Goal: Information Seeking & Learning: Understand process/instructions

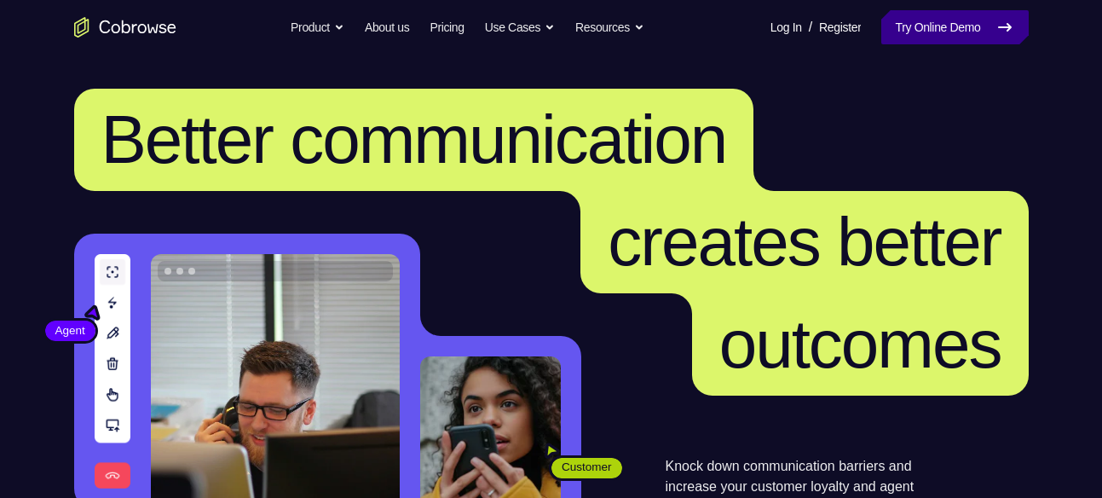
click at [886, 34] on link "Try Online Demo" at bounding box center [954, 27] width 147 height 34
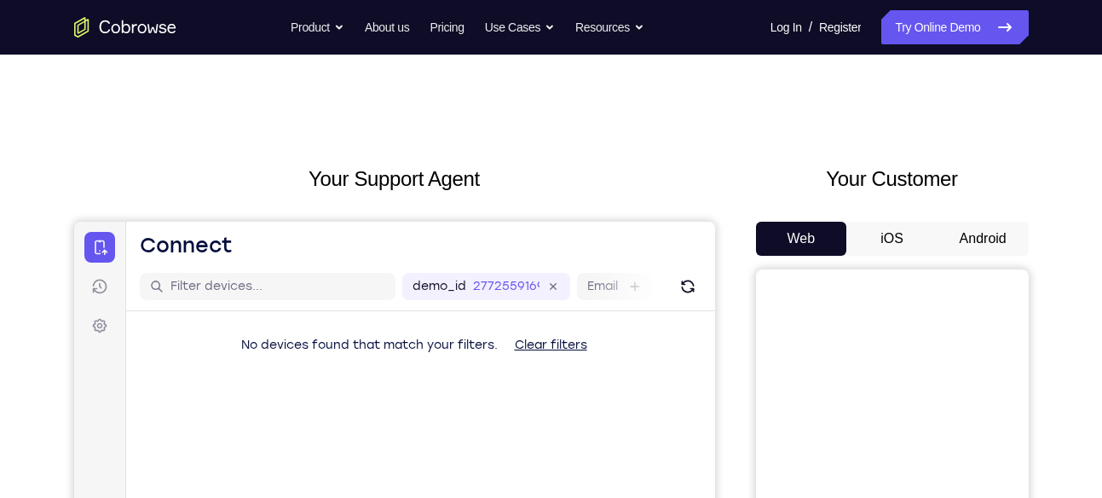
click at [980, 245] on button "Android" at bounding box center [982, 239] width 91 height 34
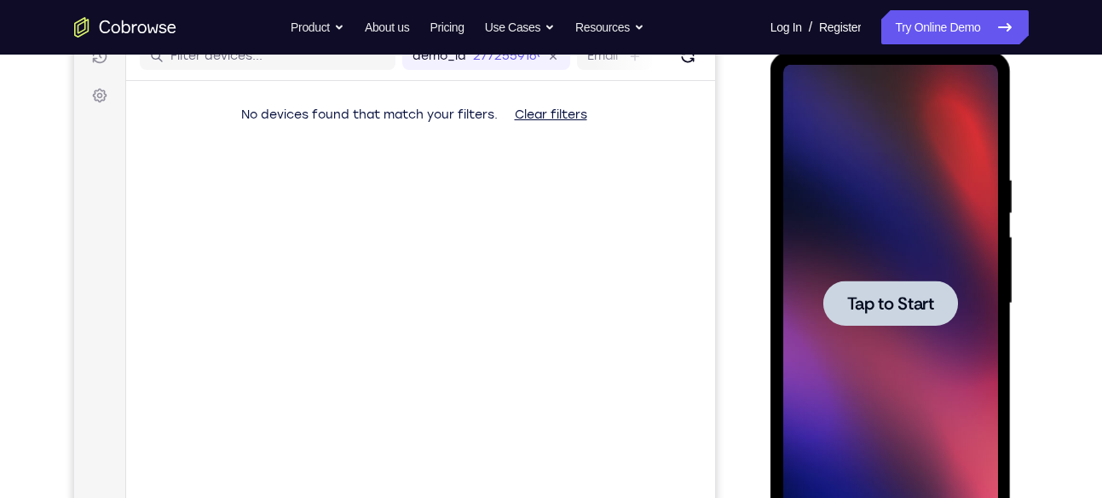
click at [940, 216] on div at bounding box center [890, 303] width 215 height 477
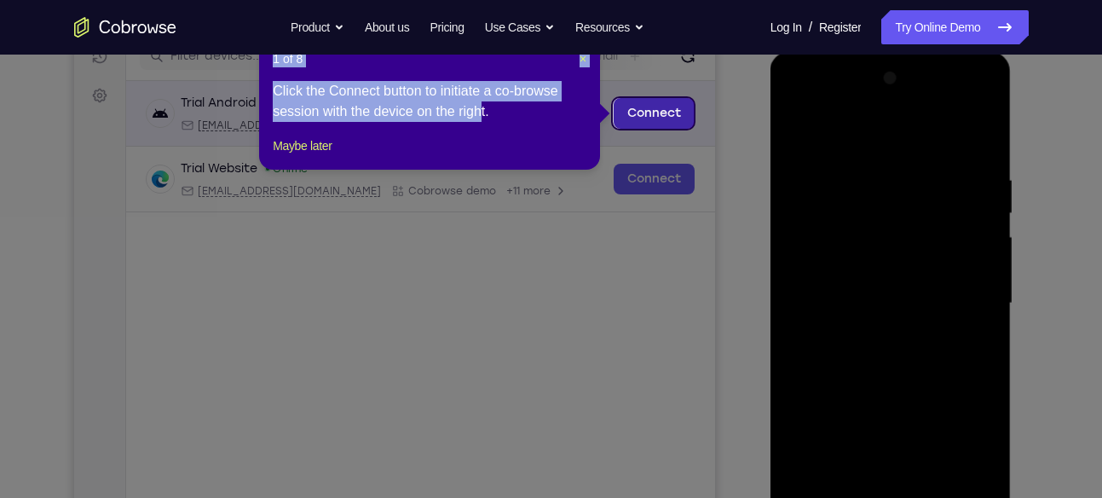
drag, startPoint x: 865, startPoint y: 121, endPoint x: 597, endPoint y: 119, distance: 268.4
drag, startPoint x: 597, startPoint y: 119, endPoint x: 288, endPoint y: 161, distance: 311.3
click at [288, 156] on button "Maybe later" at bounding box center [302, 145] width 59 height 20
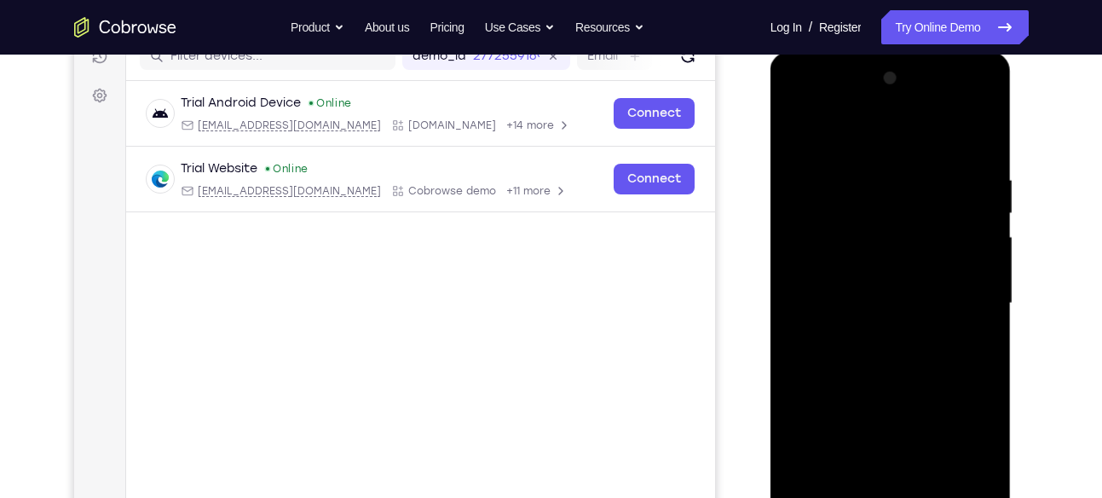
scroll to position [285, 0]
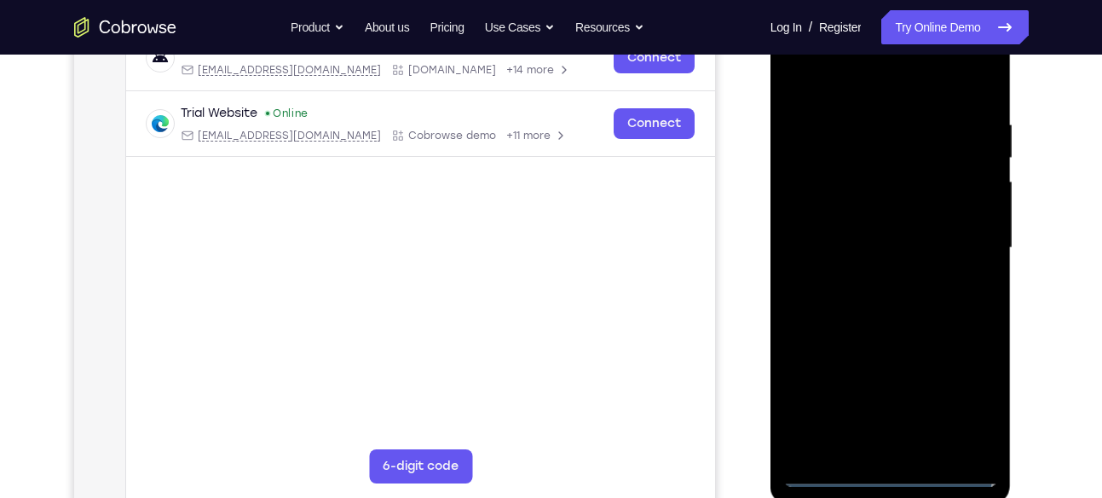
click at [888, 473] on div at bounding box center [890, 247] width 215 height 477
click at [977, 403] on div at bounding box center [890, 247] width 215 height 477
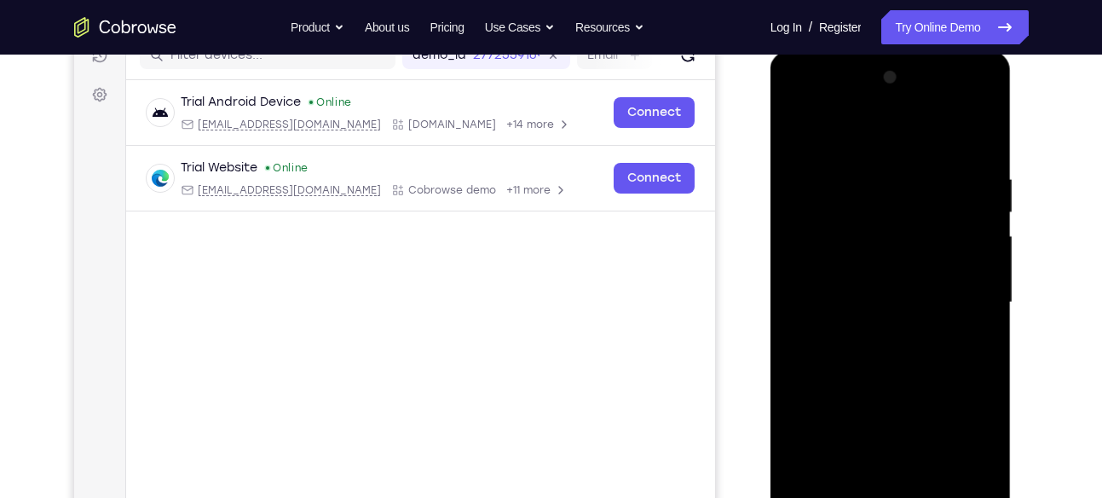
click at [878, 135] on div at bounding box center [890, 302] width 215 height 477
click at [961, 291] on div at bounding box center [890, 302] width 215 height 477
click at [871, 334] on div at bounding box center [890, 302] width 215 height 477
click at [875, 285] on div at bounding box center [890, 302] width 215 height 477
click at [867, 268] on div at bounding box center [890, 302] width 215 height 477
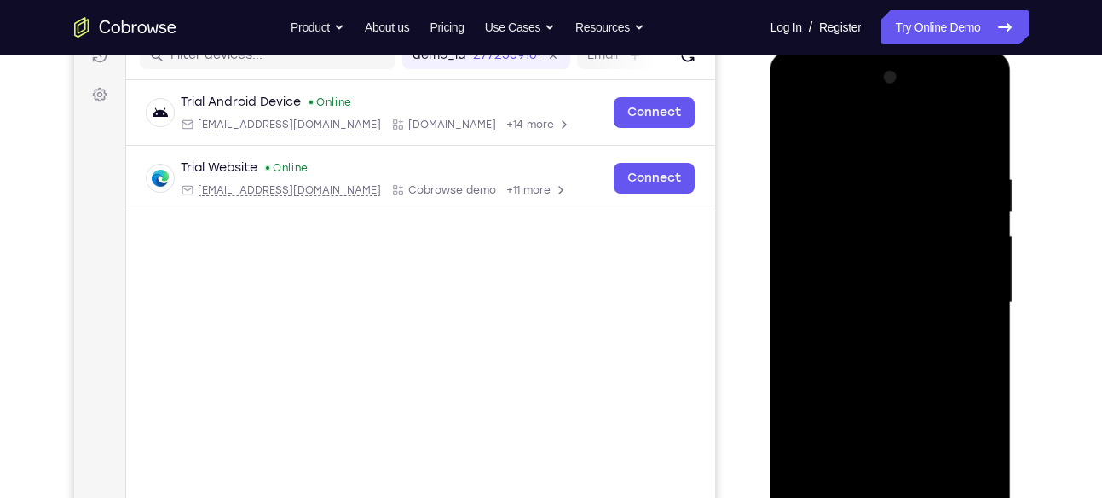
click at [856, 295] on div at bounding box center [890, 302] width 215 height 477
click at [856, 360] on div at bounding box center [890, 302] width 215 height 477
click at [885, 351] on div at bounding box center [890, 302] width 215 height 477
click at [815, 354] on div at bounding box center [890, 302] width 215 height 477
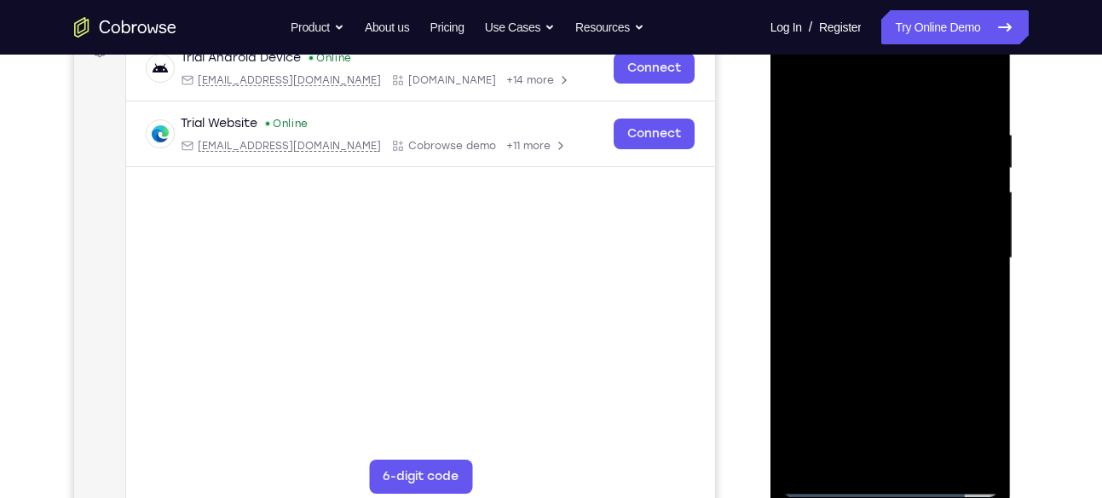
scroll to position [274, 0]
click at [904, 328] on div at bounding box center [890, 258] width 215 height 477
click at [931, 456] on div at bounding box center [890, 258] width 215 height 477
click at [827, 484] on div at bounding box center [890, 258] width 215 height 477
click at [926, 459] on div at bounding box center [890, 258] width 215 height 477
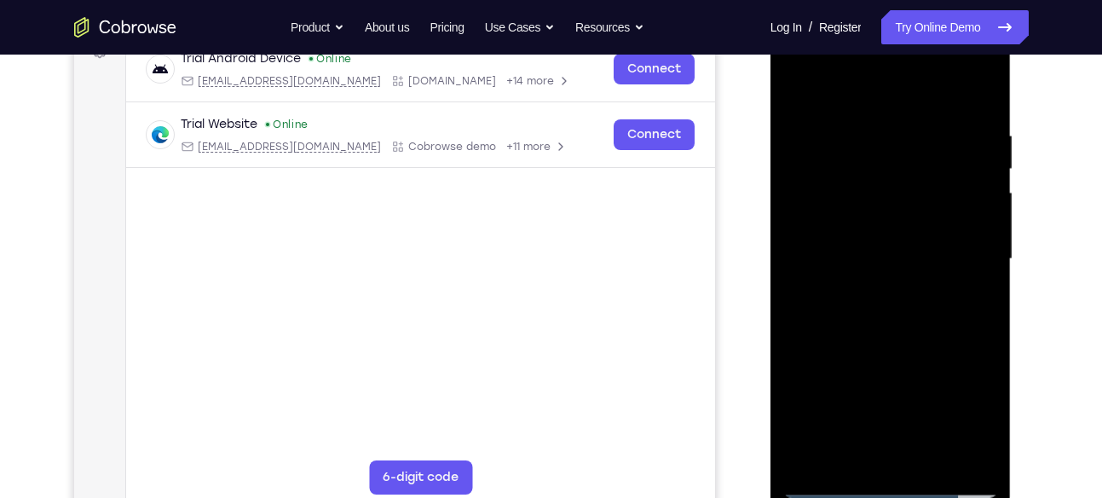
click at [897, 355] on div at bounding box center [890, 258] width 215 height 477
click at [824, 482] on div at bounding box center [890, 258] width 215 height 477
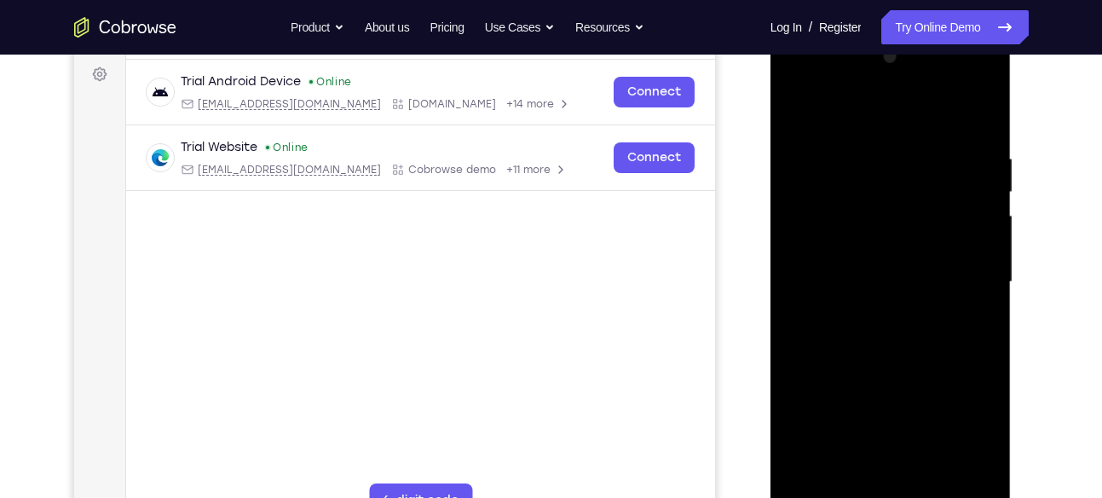
click at [862, 137] on div at bounding box center [890, 281] width 215 height 477
click at [982, 261] on div at bounding box center [890, 281] width 215 height 477
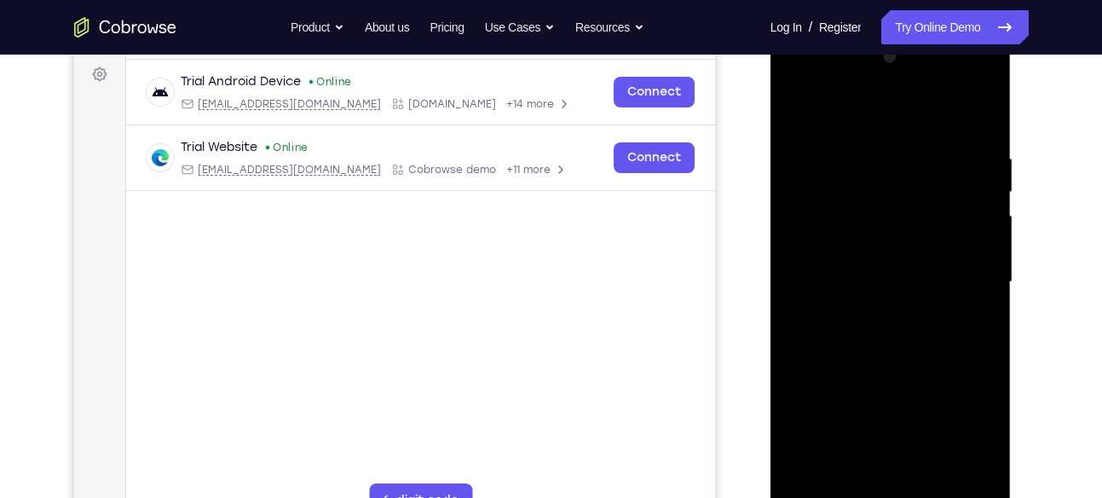
click at [982, 261] on div at bounding box center [890, 281] width 215 height 477
click at [994, 220] on div at bounding box center [890, 281] width 215 height 477
click at [986, 230] on div at bounding box center [890, 281] width 215 height 477
click at [979, 118] on div at bounding box center [890, 281] width 215 height 477
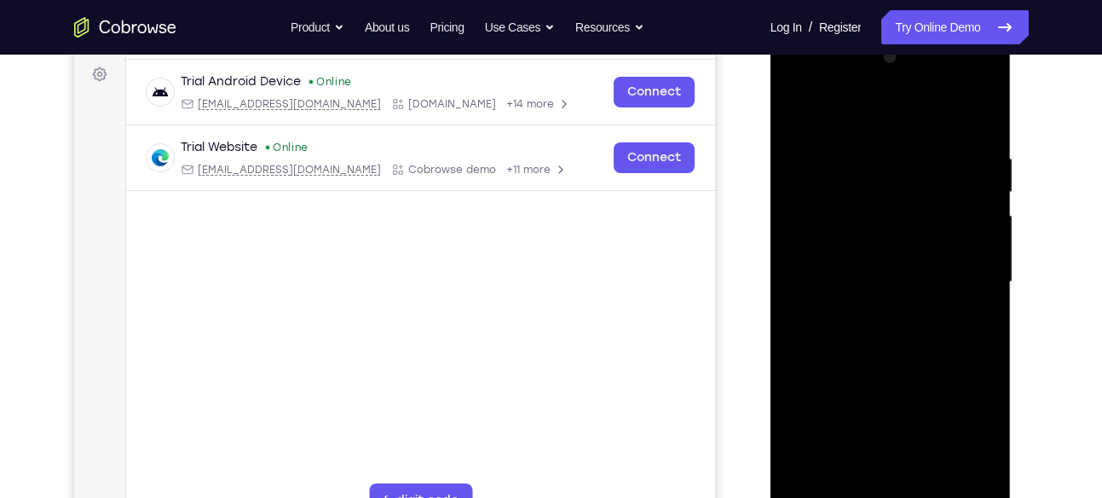
click at [977, 110] on div at bounding box center [890, 281] width 215 height 477
click at [799, 107] on div at bounding box center [890, 281] width 215 height 477
drag, startPoint x: 958, startPoint y: 149, endPoint x: 832, endPoint y: 138, distance: 126.6
click at [832, 138] on div at bounding box center [890, 281] width 215 height 477
drag, startPoint x: 962, startPoint y: 142, endPoint x: 845, endPoint y: 127, distance: 117.7
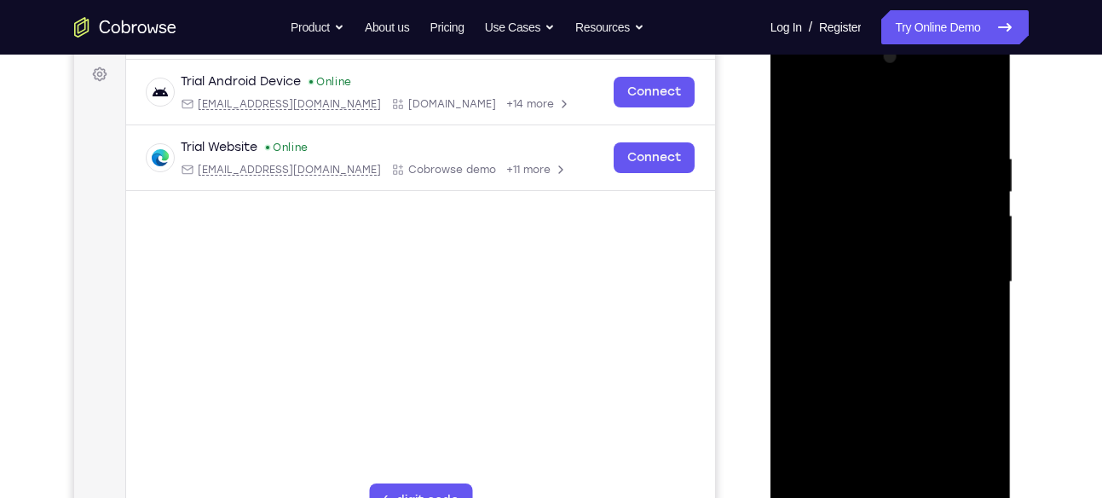
click at [845, 127] on div at bounding box center [890, 281] width 215 height 477
drag, startPoint x: 940, startPoint y: 134, endPoint x: 841, endPoint y: 133, distance: 98.9
click at [841, 133] on div at bounding box center [890, 281] width 215 height 477
drag, startPoint x: 856, startPoint y: 165, endPoint x: 877, endPoint y: 382, distance: 217.4
click at [877, 382] on div at bounding box center [890, 281] width 215 height 477
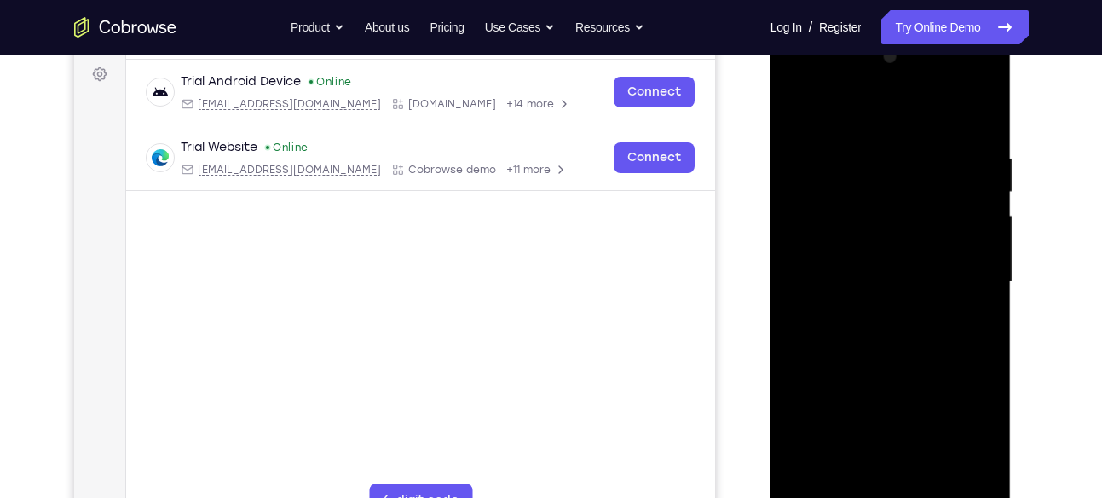
drag, startPoint x: 871, startPoint y: 171, endPoint x: 890, endPoint y: 436, distance: 265.7
click at [890, 436] on div at bounding box center [890, 281] width 215 height 477
click at [859, 153] on div at bounding box center [890, 281] width 215 height 477
click at [984, 237] on div at bounding box center [890, 281] width 215 height 477
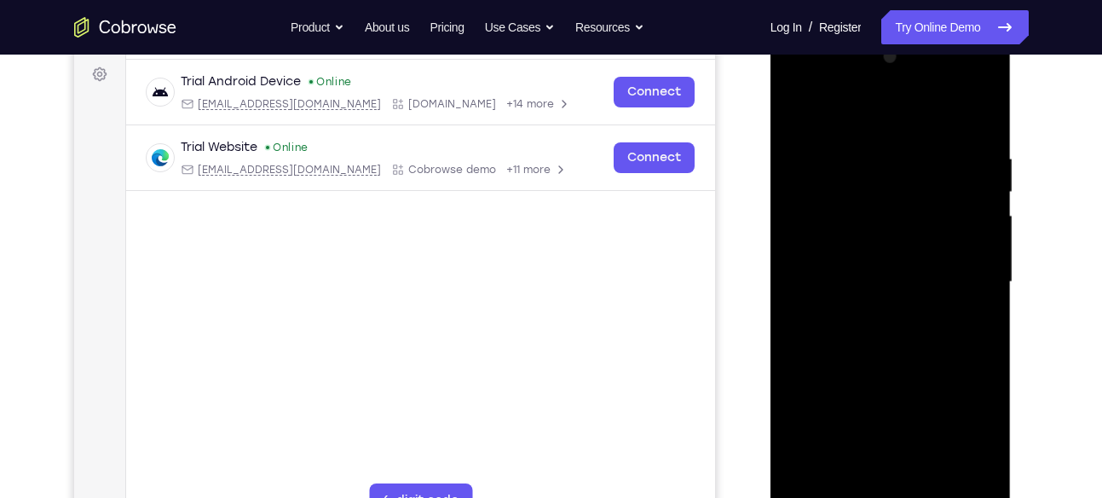
click at [979, 117] on div at bounding box center [890, 281] width 215 height 477
drag, startPoint x: 949, startPoint y: 383, endPoint x: 946, endPoint y: 297, distance: 85.3
click at [946, 297] on div at bounding box center [890, 281] width 215 height 477
click at [985, 239] on div at bounding box center [890, 281] width 215 height 477
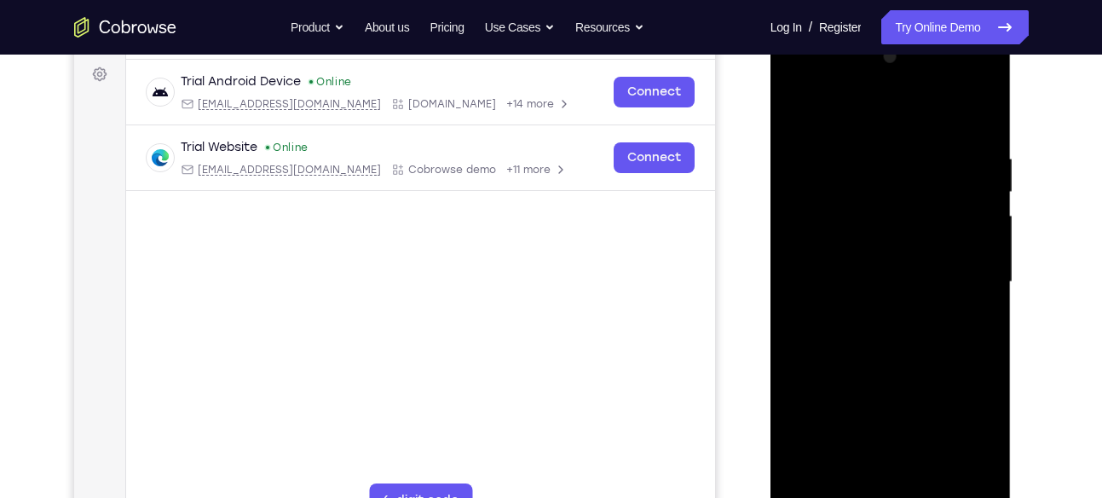
click at [985, 239] on div at bounding box center [890, 281] width 215 height 477
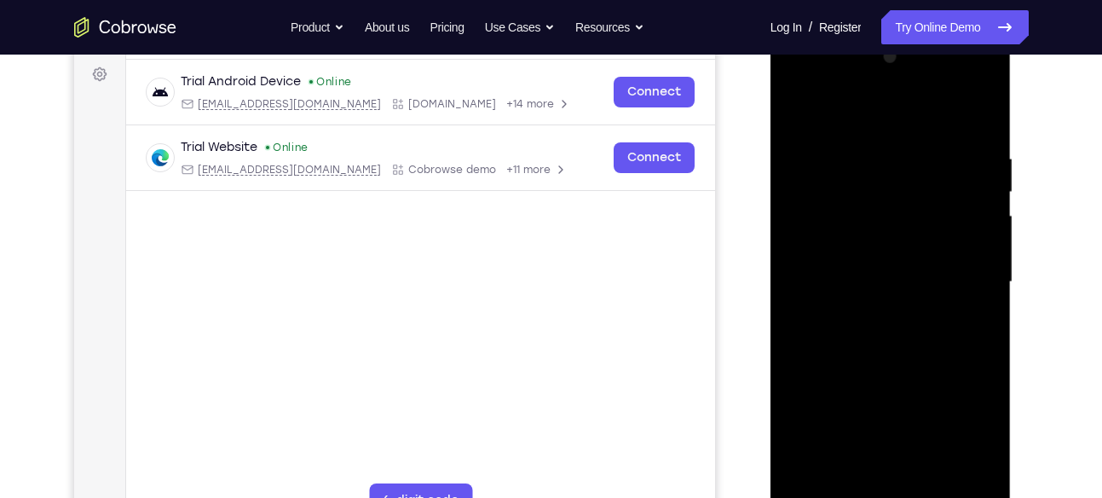
click at [985, 239] on div at bounding box center [890, 281] width 215 height 477
click at [816, 476] on div at bounding box center [890, 281] width 215 height 477
